Goal: Task Accomplishment & Management: Use online tool/utility

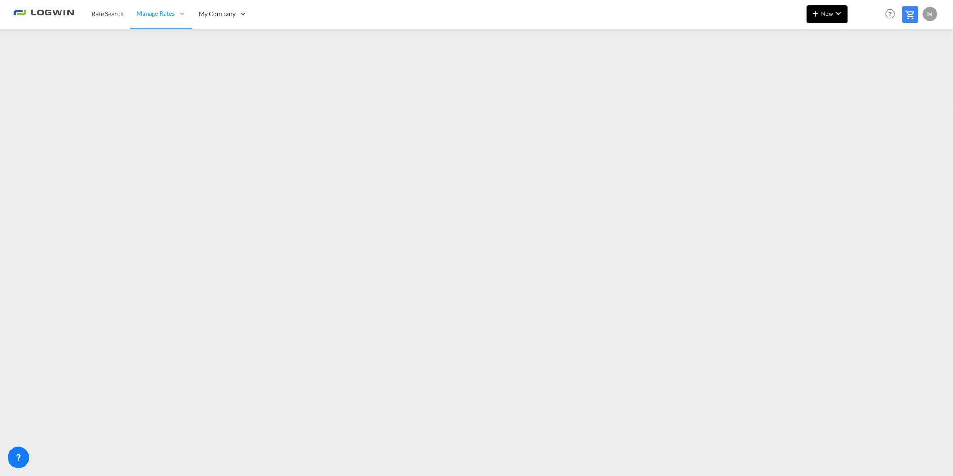
click at [832, 17] on button "New" at bounding box center [827, 14] width 41 height 18
click at [824, 34] on div "Rates" at bounding box center [817, 38] width 36 height 22
click at [869, 66] on span "Ratesheet" at bounding box center [865, 67] width 10 height 18
